Goal: Transaction & Acquisition: Purchase product/service

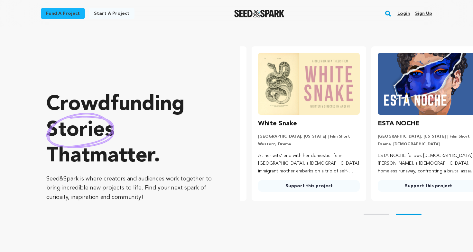
scroll to position [0, 125]
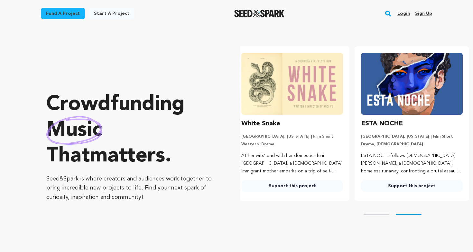
click at [62, 8] on link "Fund a project" at bounding box center [63, 14] width 44 height 12
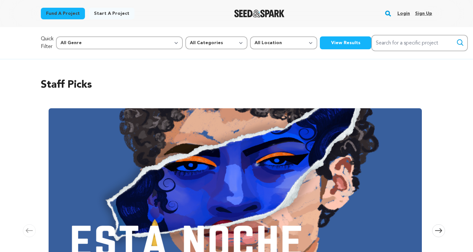
scroll to position [0, 636]
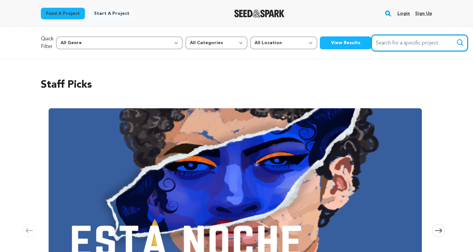
click at [372, 43] on input "Search for a specific project" at bounding box center [420, 43] width 97 height 16
type input "Little big Picture"
click at [457, 43] on button "Search" at bounding box center [461, 43] width 8 height 8
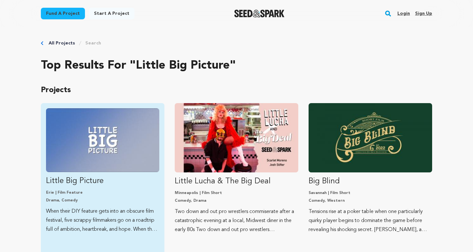
click at [139, 145] on img "Fund Little Big Picture" at bounding box center [102, 140] width 113 height 64
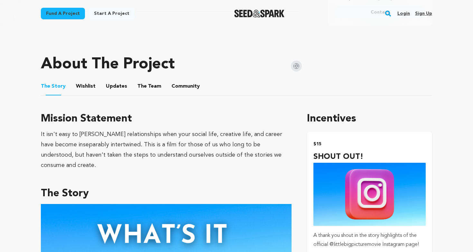
scroll to position [312, 0]
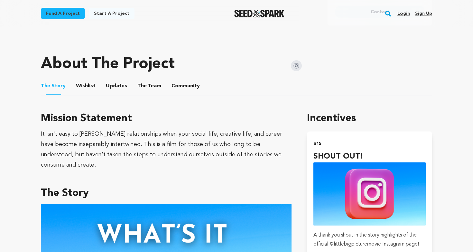
click at [183, 80] on button "Community" at bounding box center [185, 87] width 15 height 15
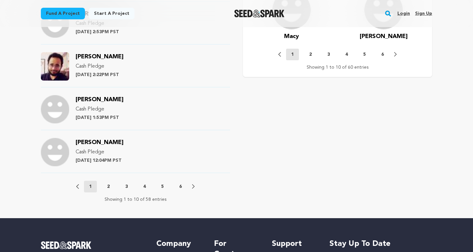
scroll to position [694, 0]
click at [190, 180] on div "Previous 1 2 3 4 5 6 Next" at bounding box center [135, 186] width 119 height 12
click at [194, 184] on icon at bounding box center [193, 186] width 3 height 4
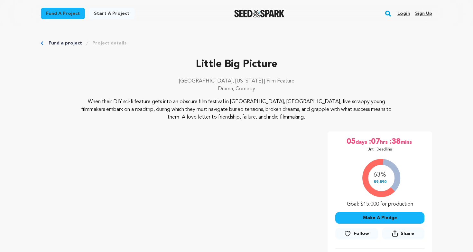
scroll to position [0, 0]
